Goal: Task Accomplishment & Management: Manage account settings

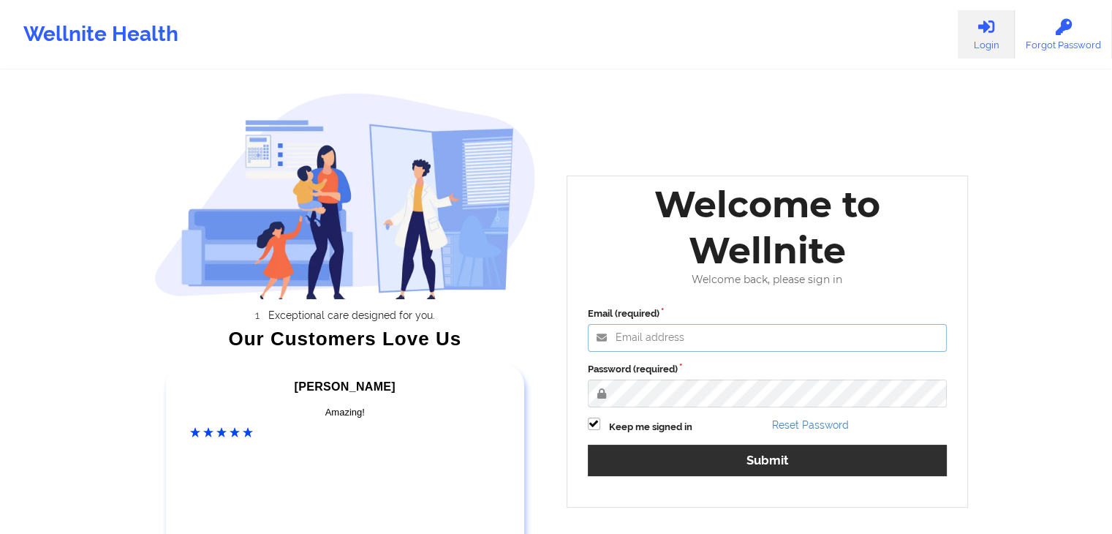
type input "[EMAIL_ADDRESS][DOMAIN_NAME]"
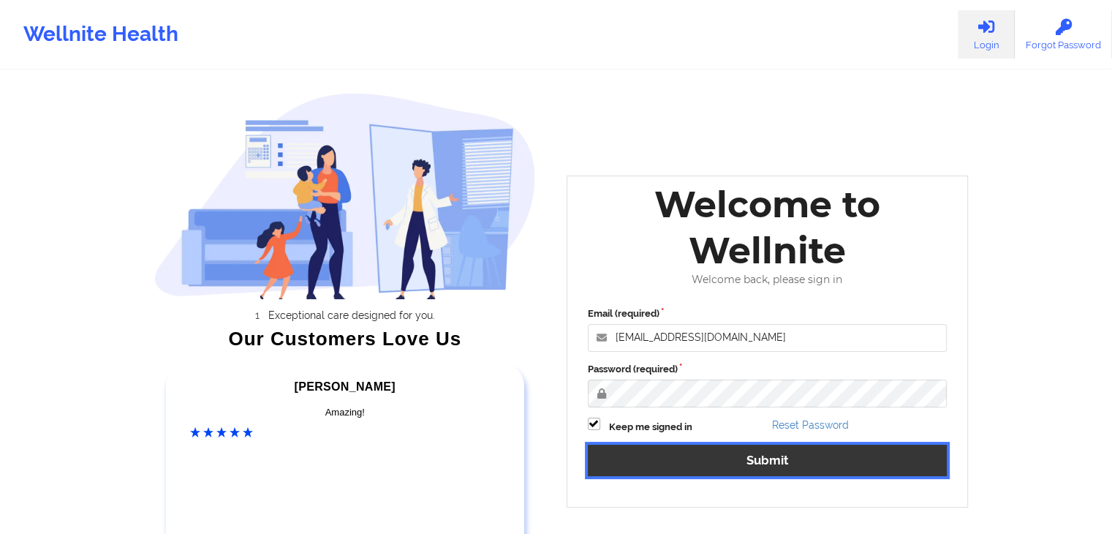
click at [663, 466] on button "Submit" at bounding box center [768, 460] width 360 height 31
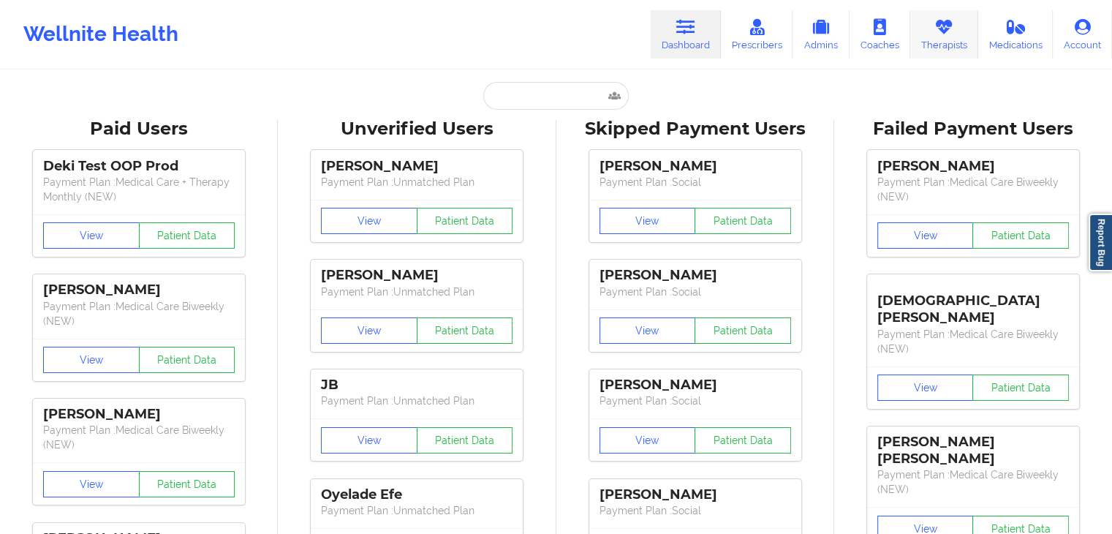
click at [941, 41] on link "Therapists" at bounding box center [944, 34] width 68 height 48
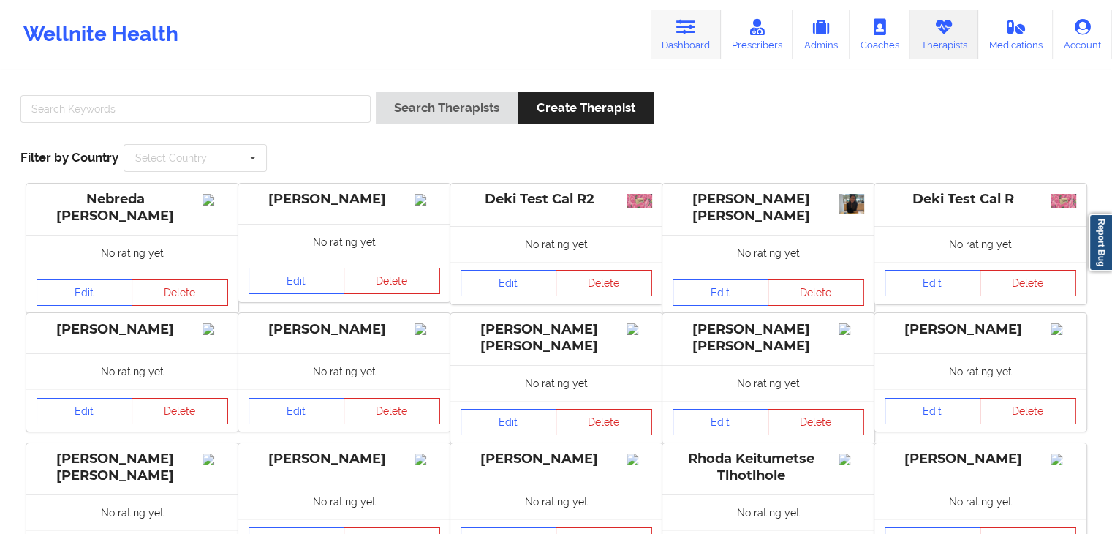
click at [703, 29] on link "Dashboard" at bounding box center [686, 34] width 70 height 48
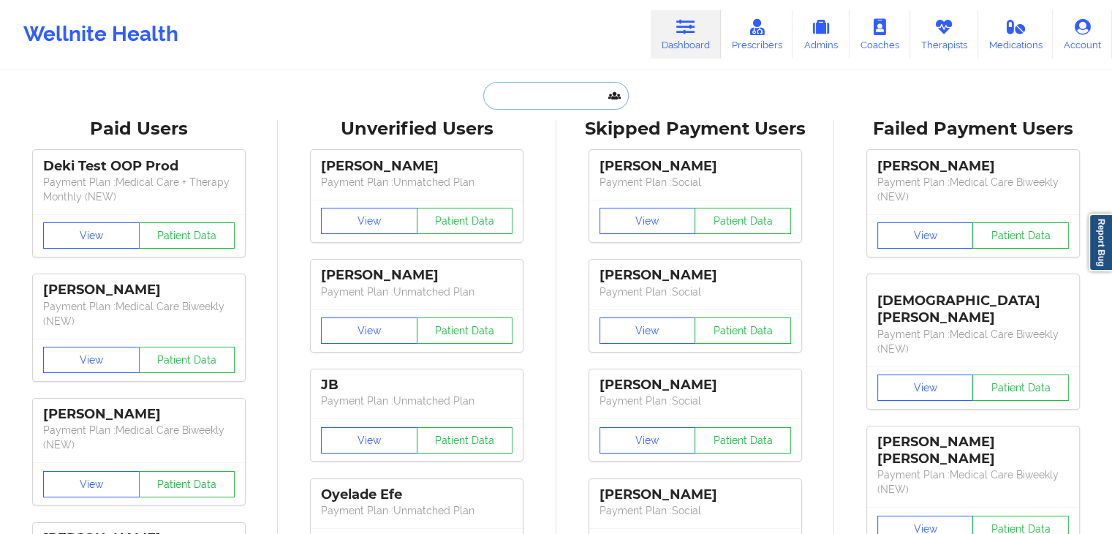
click at [505, 93] on input "text" at bounding box center [555, 96] width 145 height 28
paste input "[EMAIL_ADDRESS][DOMAIN_NAME]"
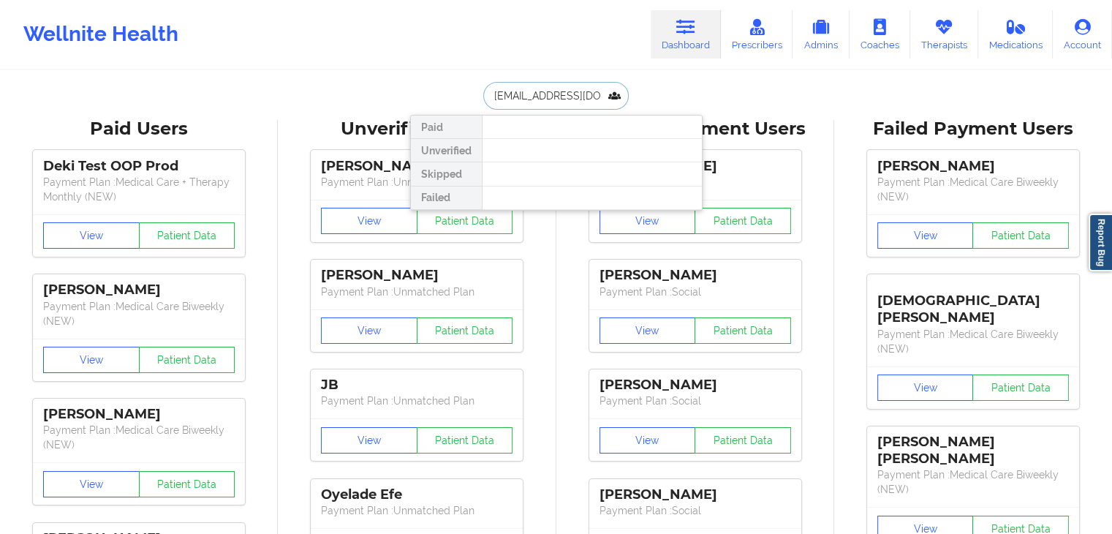
type input "[EMAIL_ADDRESS][DOMAIN_NAME]"
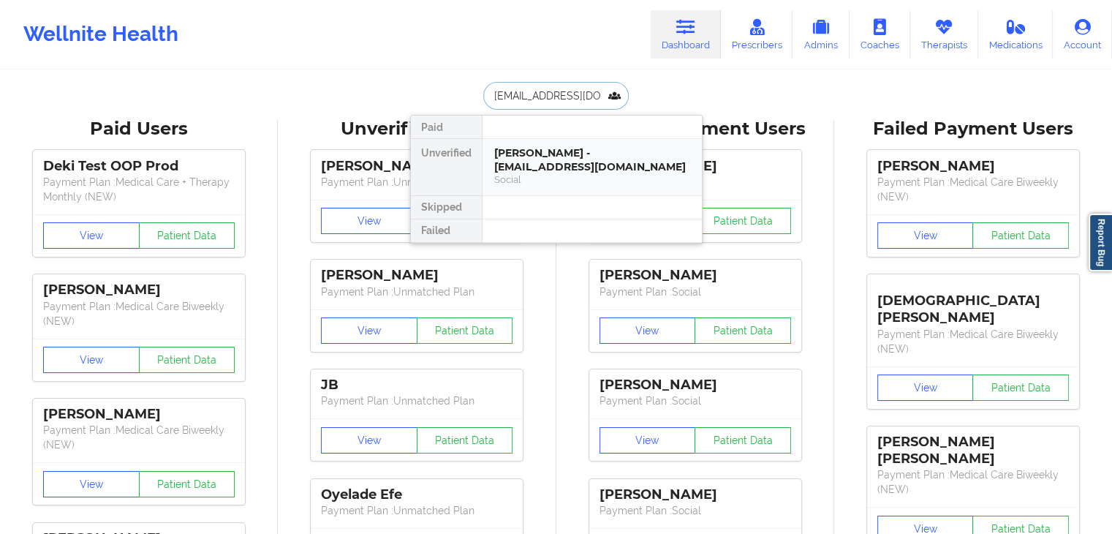
click at [527, 158] on div "[PERSON_NAME] - [EMAIL_ADDRESS][DOMAIN_NAME]" at bounding box center [592, 159] width 196 height 27
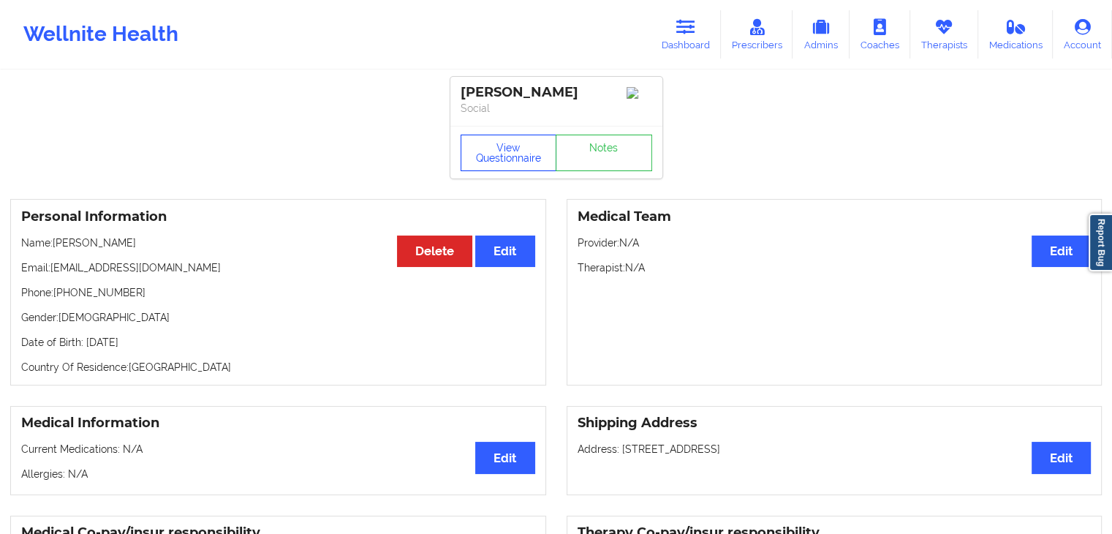
click at [509, 158] on button "View Questionnaire" at bounding box center [509, 153] width 97 height 37
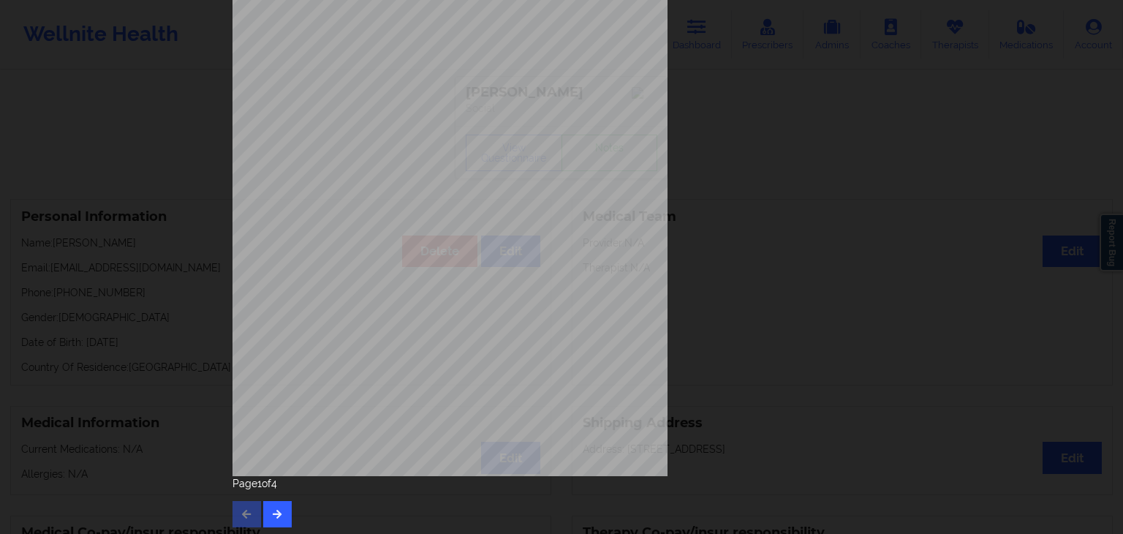
scroll to position [164, 0]
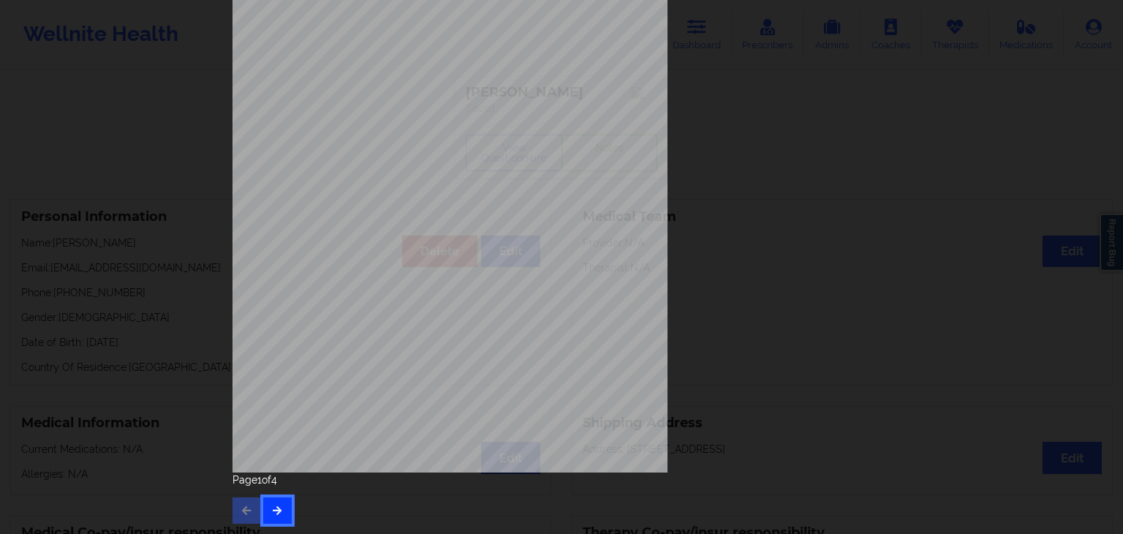
click at [283, 502] on button "button" at bounding box center [277, 510] width 29 height 26
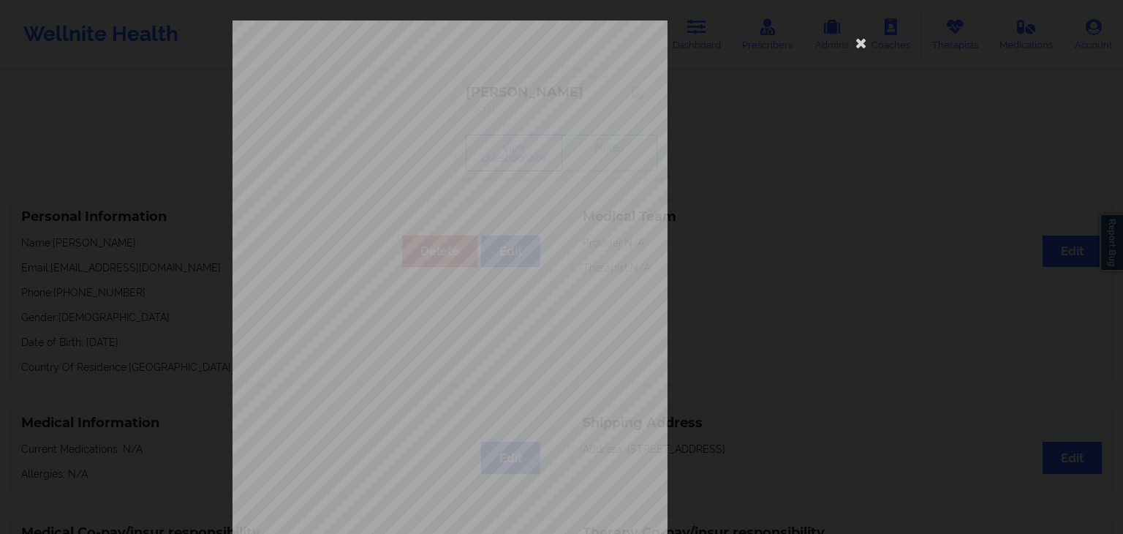
click at [423, 323] on span "Feeling tired or having little energy" at bounding box center [448, 319] width 118 height 8
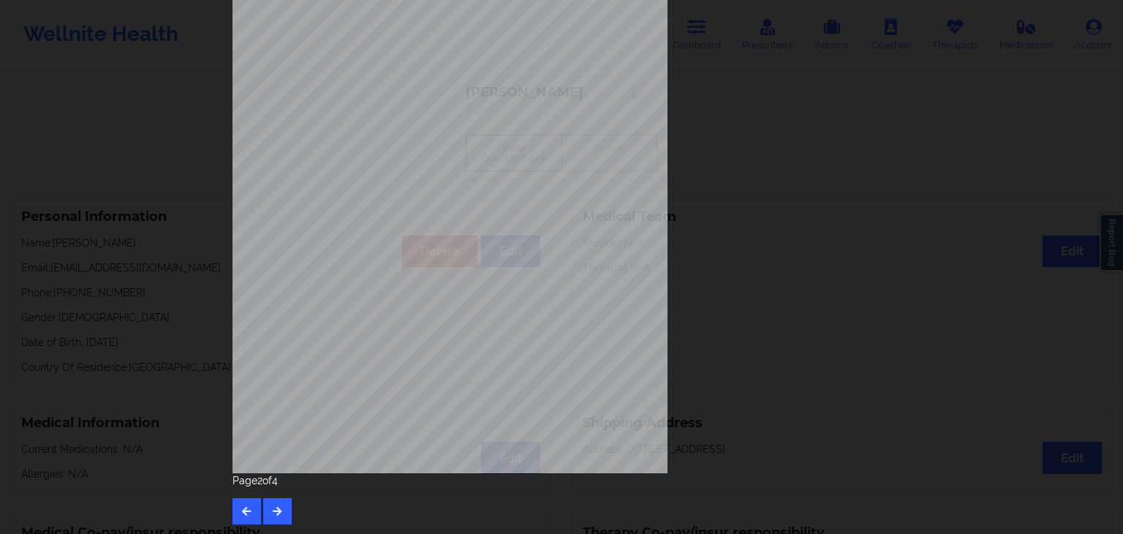
scroll to position [164, 0]
click at [277, 518] on button "button" at bounding box center [277, 510] width 29 height 26
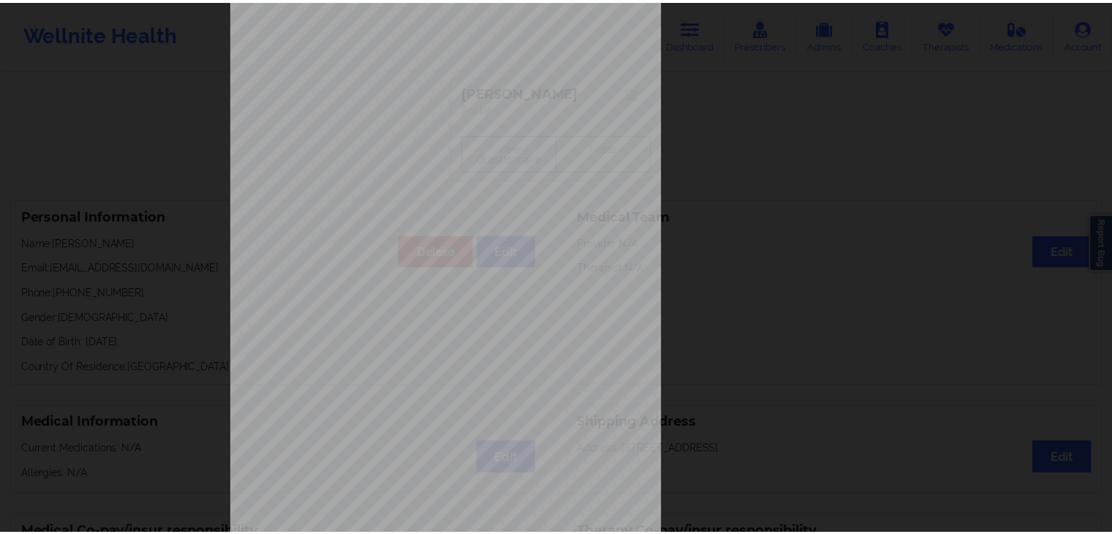
scroll to position [0, 0]
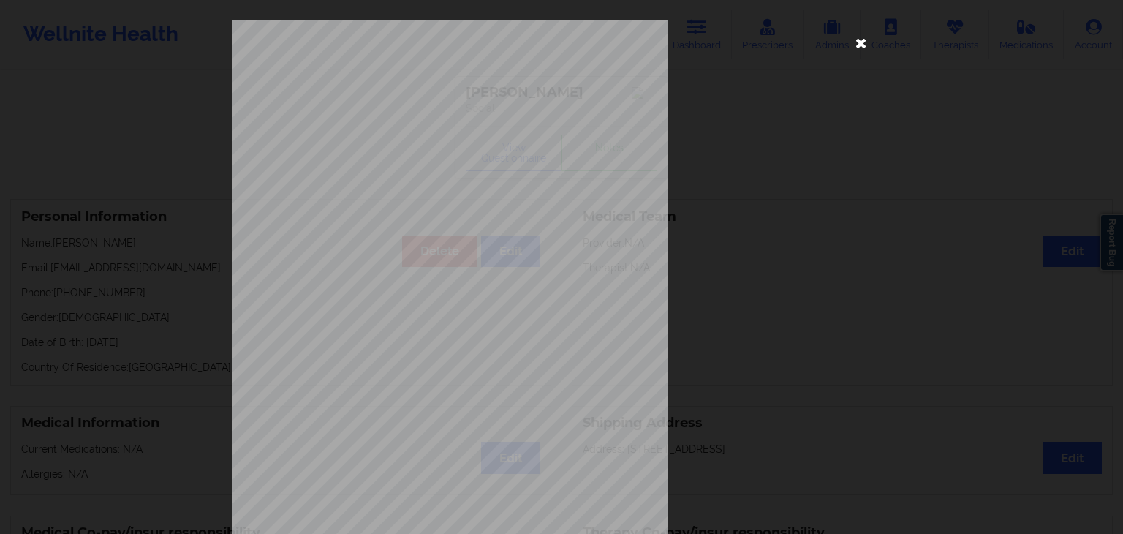
click at [853, 45] on icon at bounding box center [861, 42] width 23 height 23
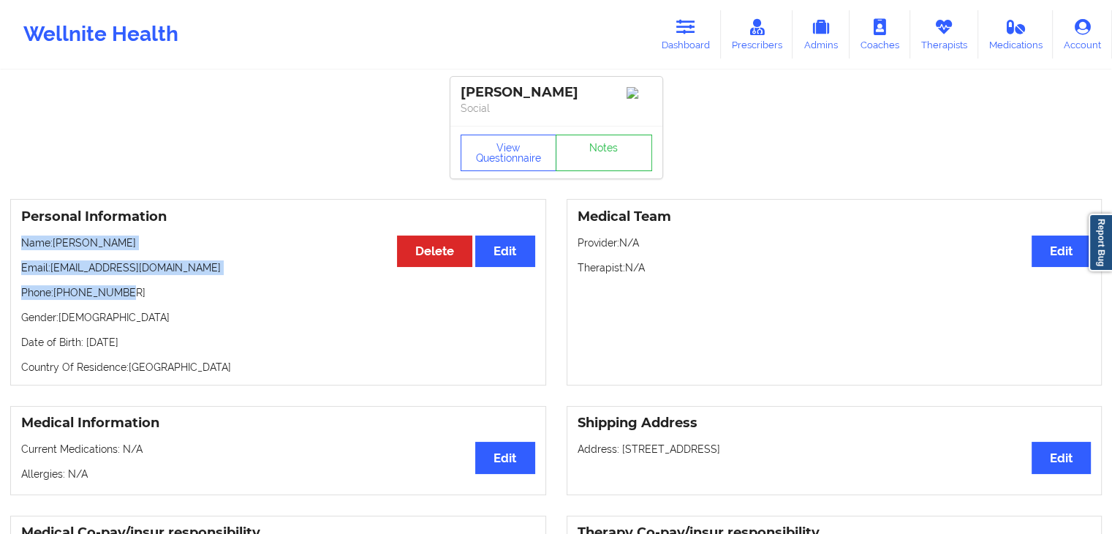
drag, startPoint x: 18, startPoint y: 238, endPoint x: 140, endPoint y: 304, distance: 139.4
click at [140, 304] on div "Personal Information Edit Delete Name: [PERSON_NAME] Email: [EMAIL_ADDRESS][DOM…" at bounding box center [278, 292] width 536 height 186
copy div "Name: [PERSON_NAME] Email: [EMAIL_ADDRESS][DOMAIN_NAME] Phone: [PHONE_NUMBER]"
click at [467, 161] on button "View Questionnaire" at bounding box center [509, 153] width 97 height 37
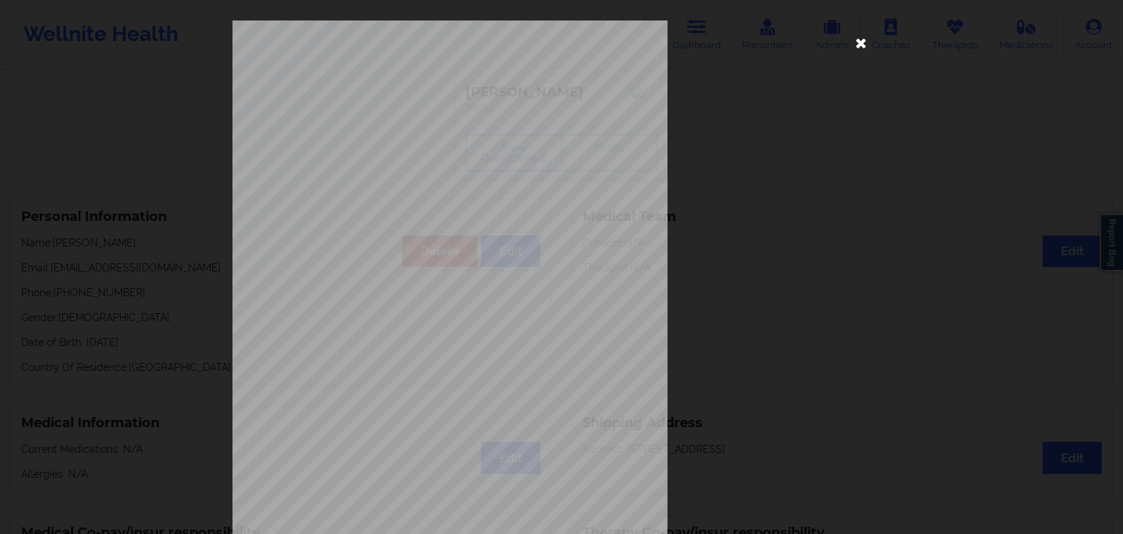
click at [862, 42] on icon at bounding box center [861, 42] width 23 height 23
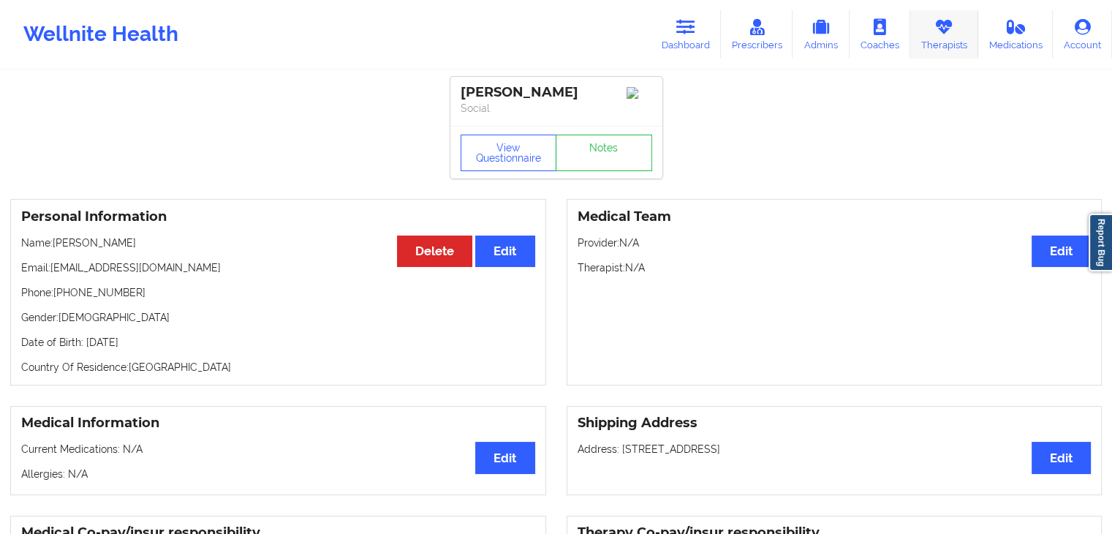
click at [921, 26] on link "Therapists" at bounding box center [944, 34] width 68 height 48
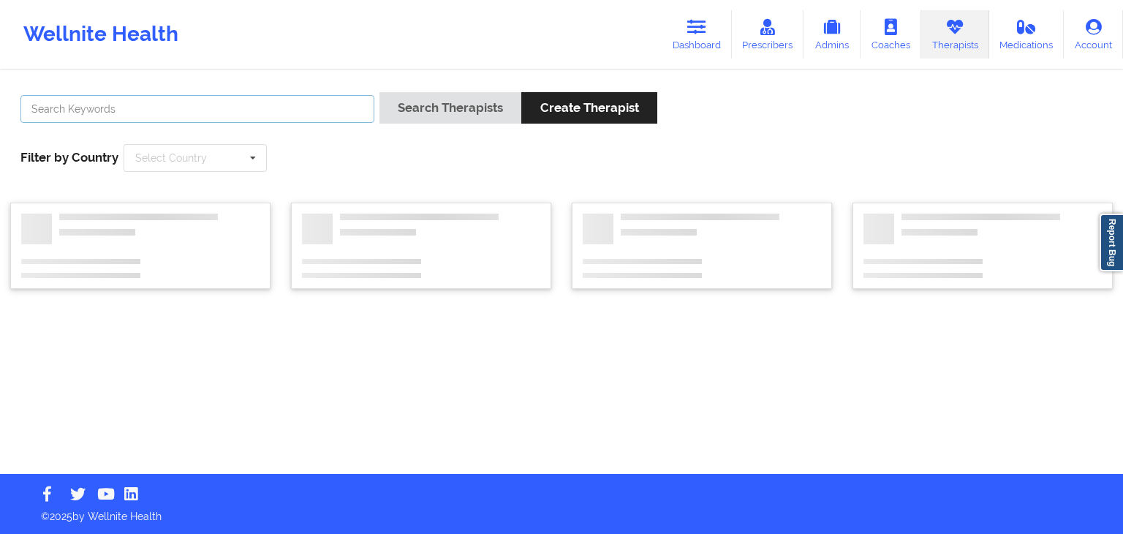
click at [267, 116] on input "text" at bounding box center [197, 109] width 354 height 28
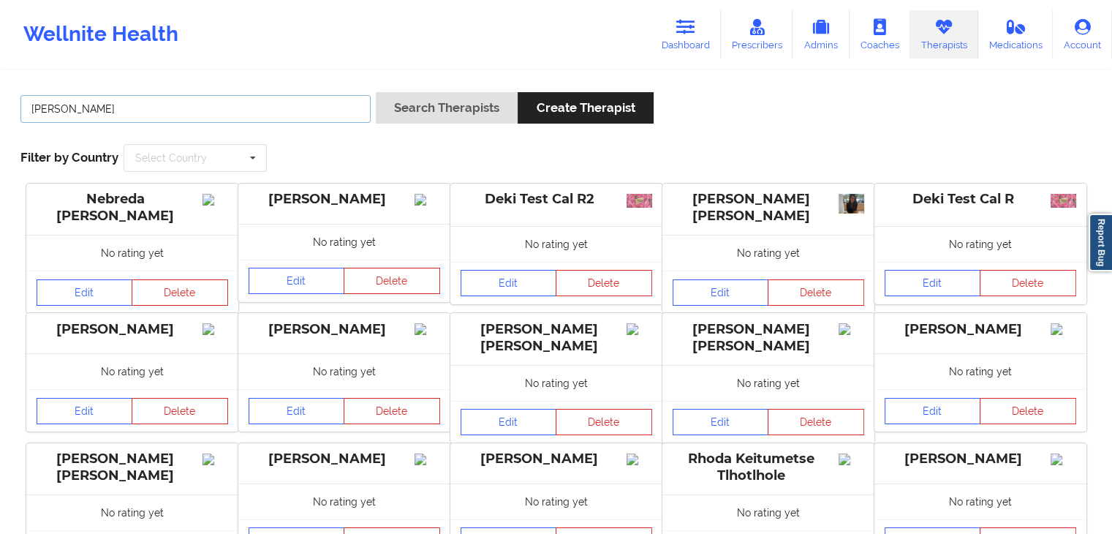
click at [376, 92] on button "Search Therapists" at bounding box center [447, 107] width 142 height 31
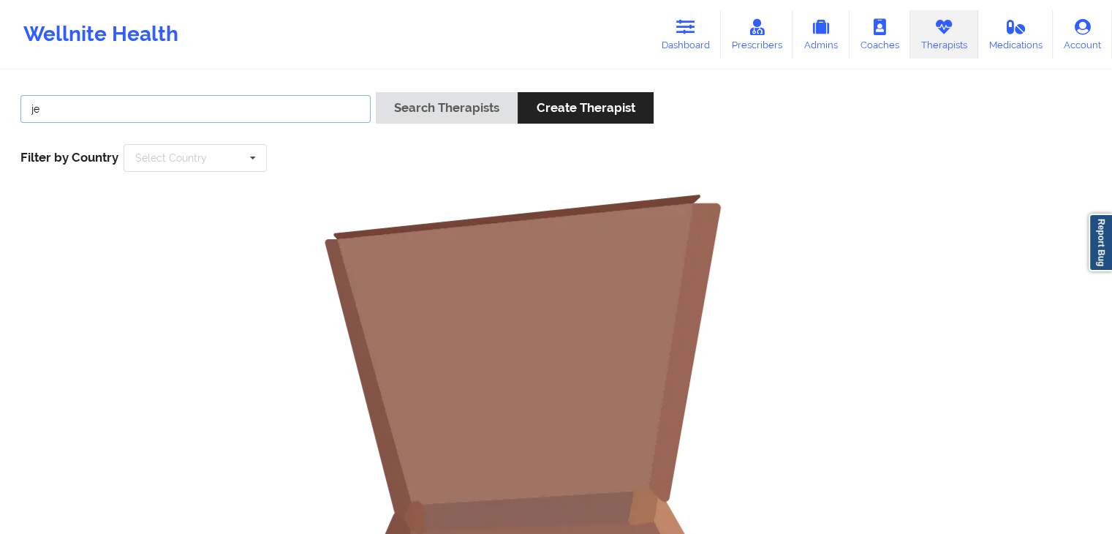
type input "j"
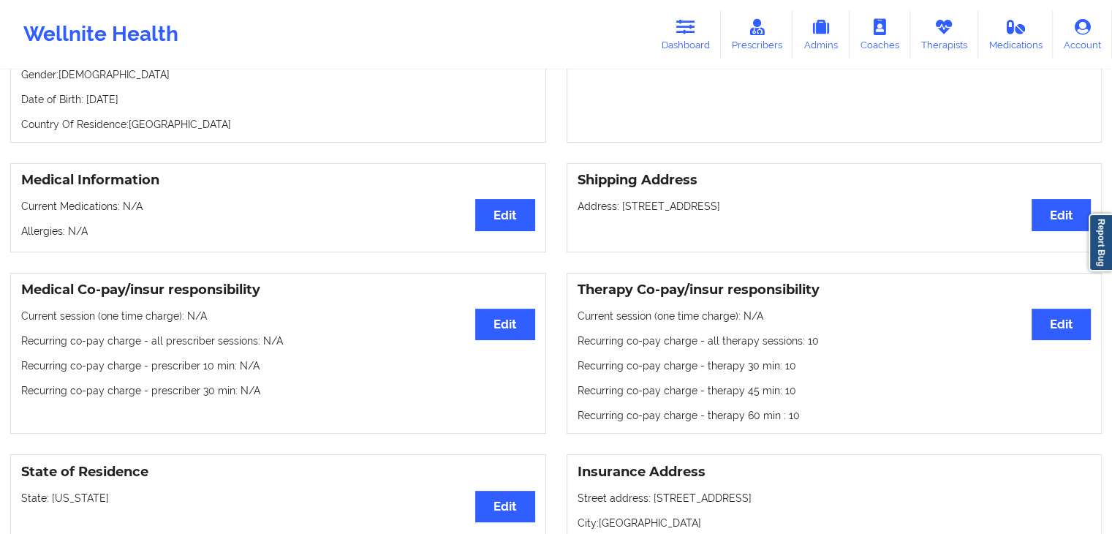
scroll to position [197, 0]
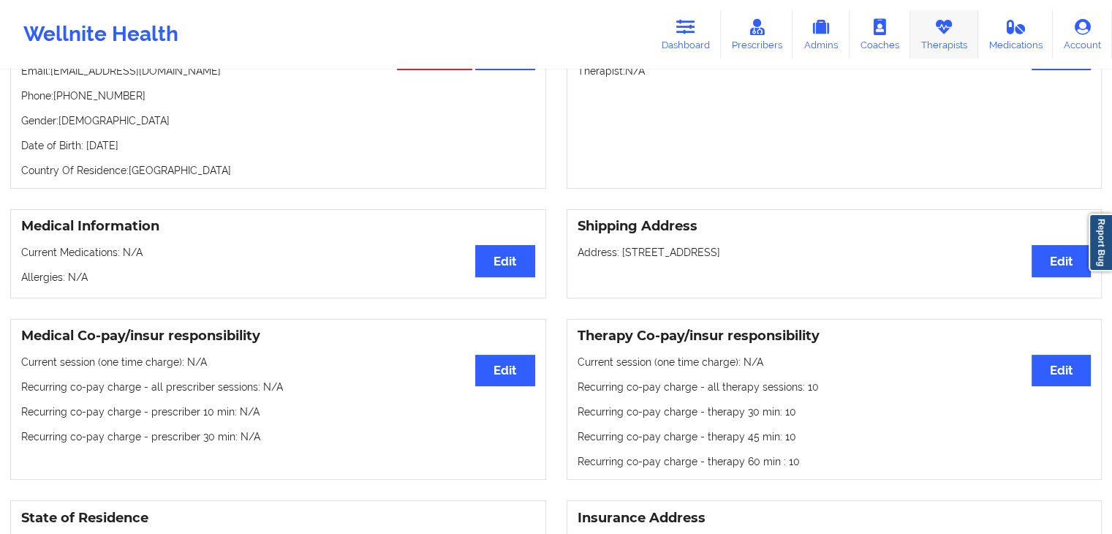
click at [930, 20] on link "Therapists" at bounding box center [944, 34] width 68 height 48
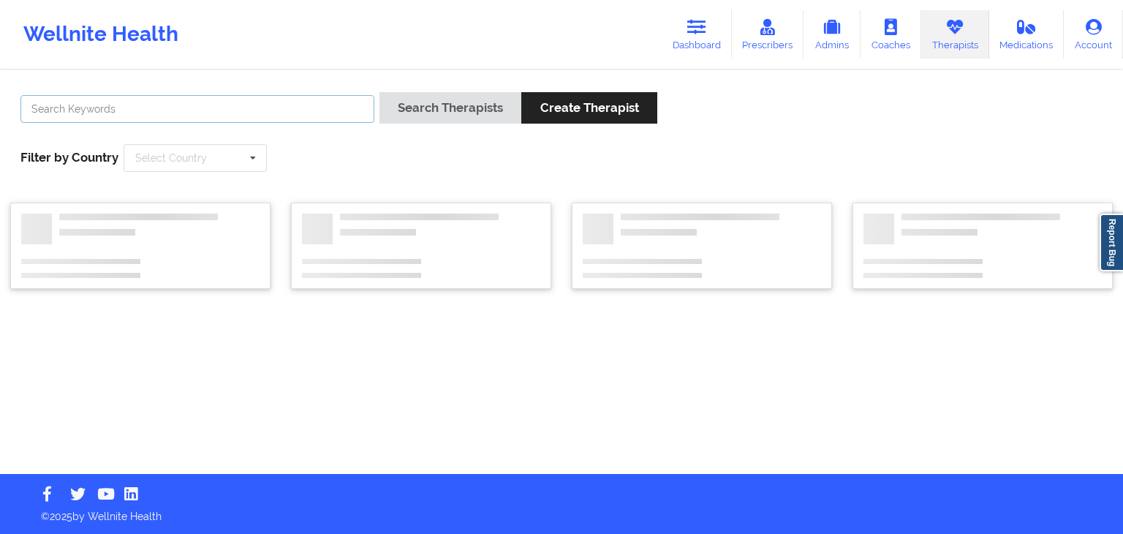
click at [291, 112] on input "text" at bounding box center [197, 109] width 354 height 28
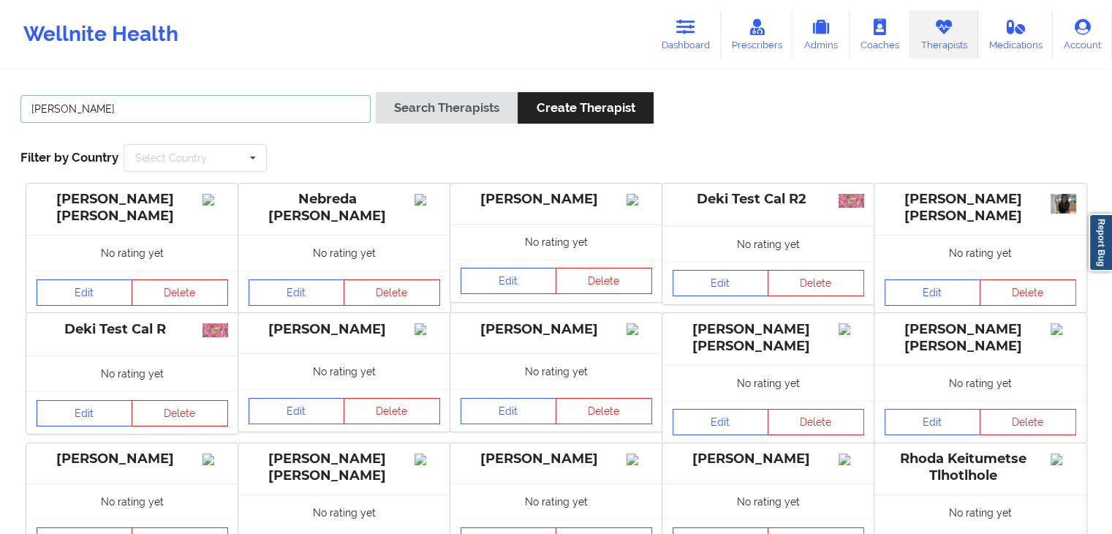
type input "[PERSON_NAME]"
click at [415, 109] on button "Search Therapists" at bounding box center [447, 107] width 142 height 31
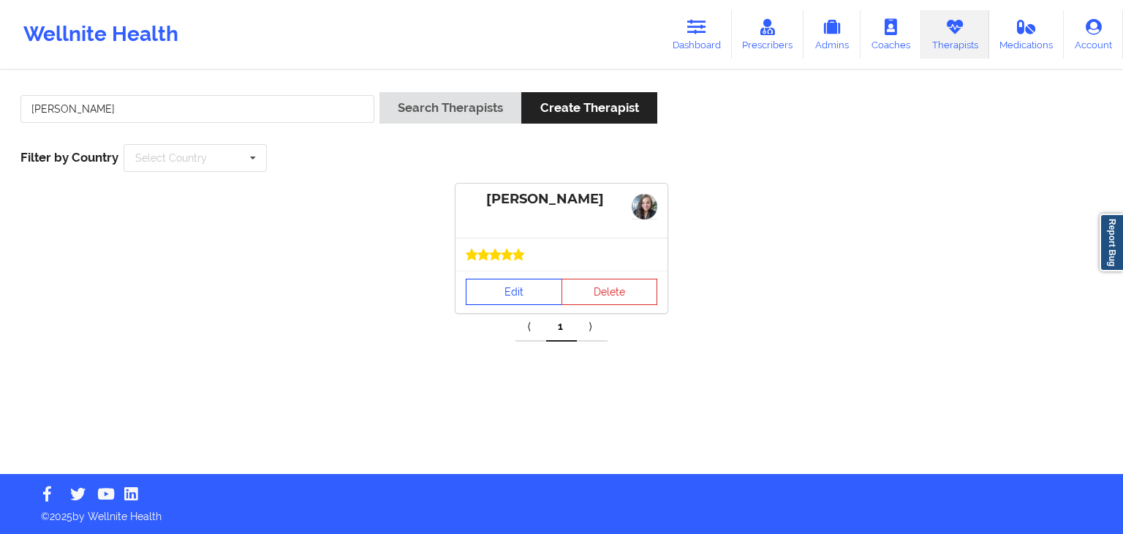
click at [491, 298] on link "Edit" at bounding box center [514, 292] width 97 height 26
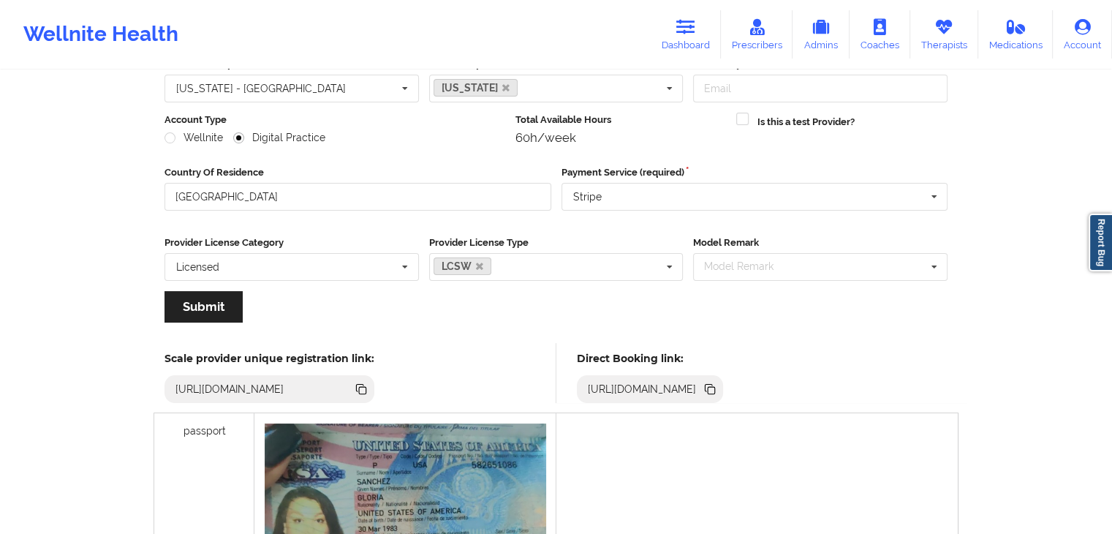
scroll to position [154, 0]
click at [715, 387] on icon at bounding box center [711, 388] width 7 height 7
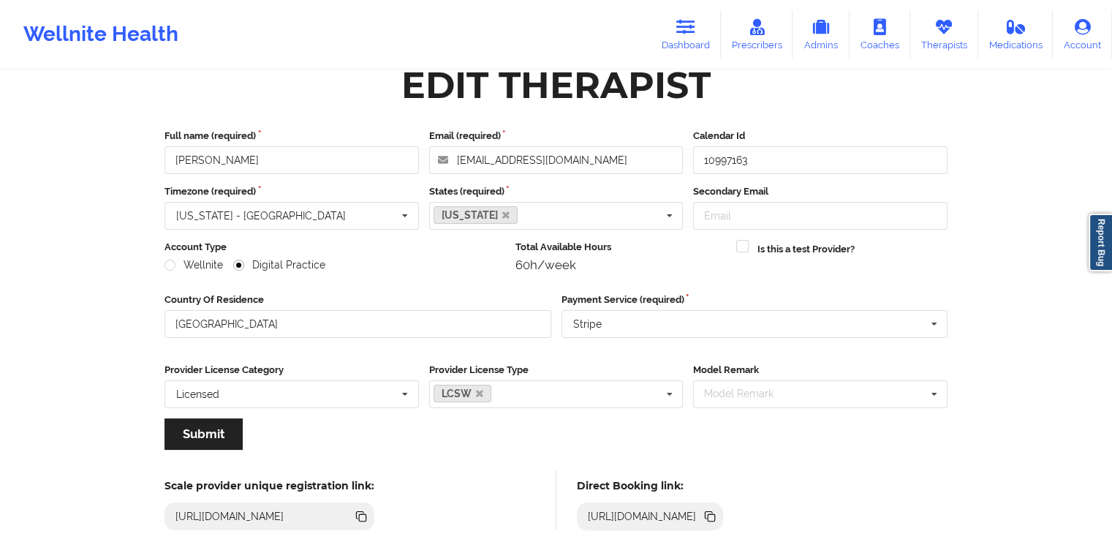
scroll to position [0, 0]
